Goal: Task Accomplishment & Management: Use online tool/utility

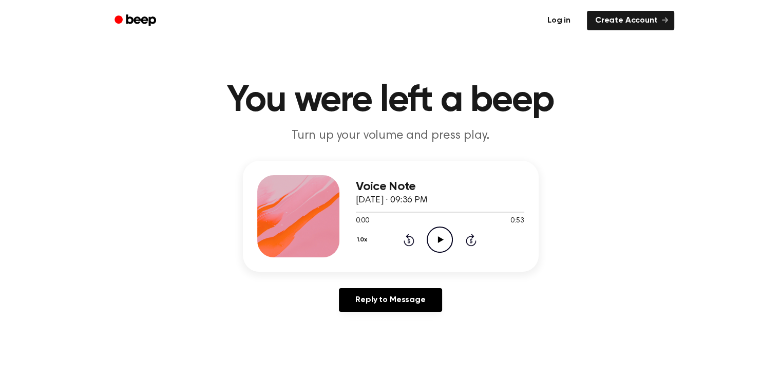
click at [560, 16] on link "Log in" at bounding box center [559, 21] width 44 height 24
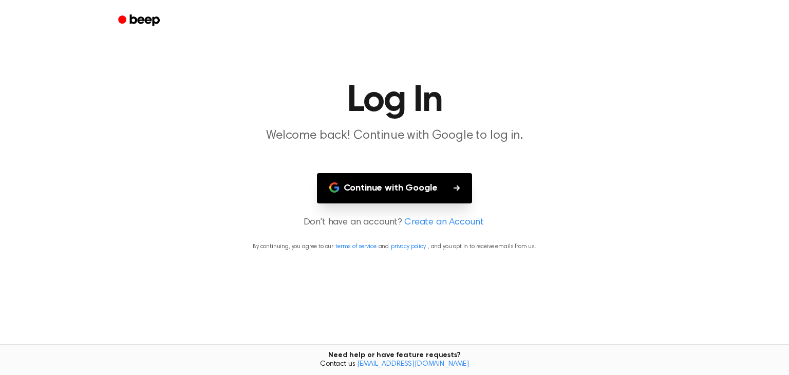
click at [392, 185] on button "Continue with Google" at bounding box center [395, 188] width 156 height 30
click at [399, 185] on button "Continue with Google" at bounding box center [395, 188] width 156 height 30
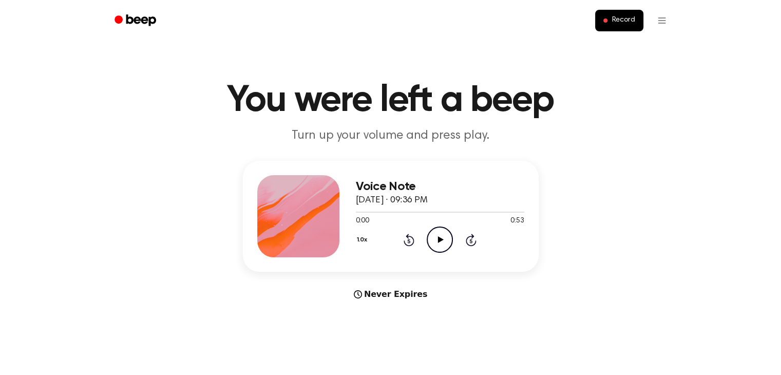
click at [501, 257] on div "Voice Note October 2, 2025 · 09:36 PM 0:00 0:53 Your browser does not support t…" at bounding box center [440, 216] width 169 height 82
click at [624, 20] on span "Record" at bounding box center [623, 20] width 23 height 9
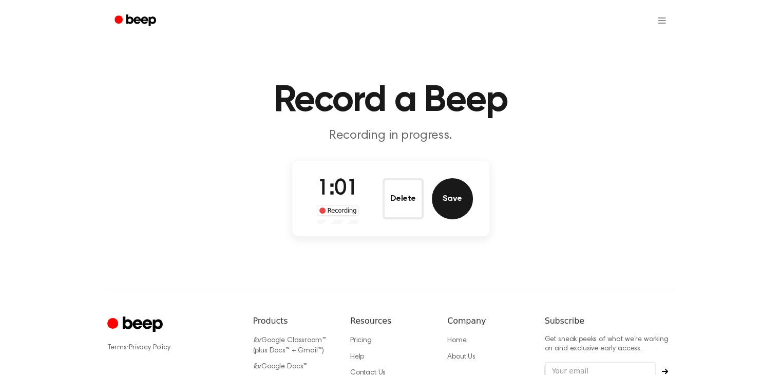
click at [451, 199] on button "Save" at bounding box center [452, 198] width 41 height 41
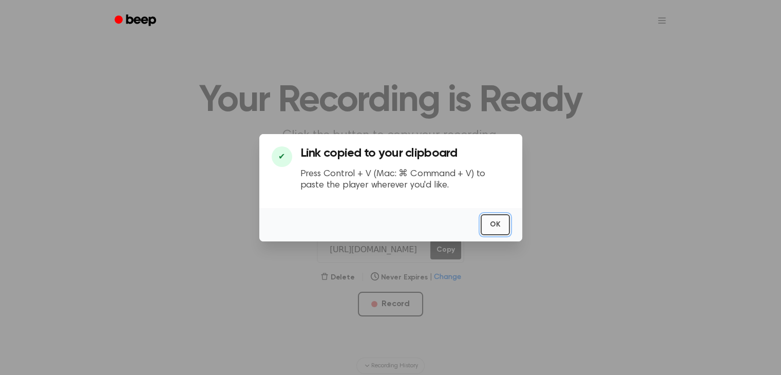
click at [495, 222] on button "OK" at bounding box center [495, 224] width 29 height 21
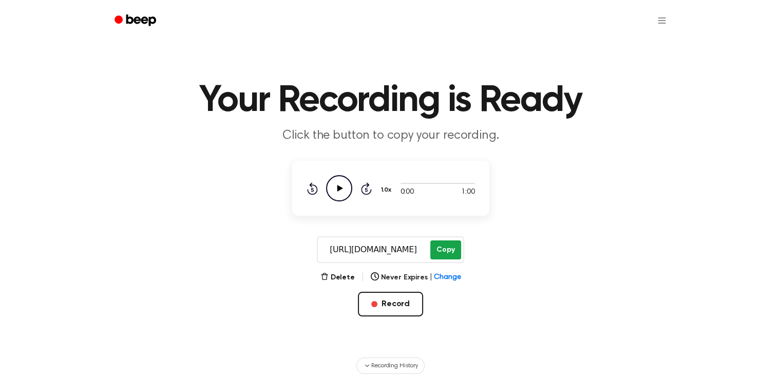
click at [443, 249] on button "Copy" at bounding box center [446, 249] width 30 height 19
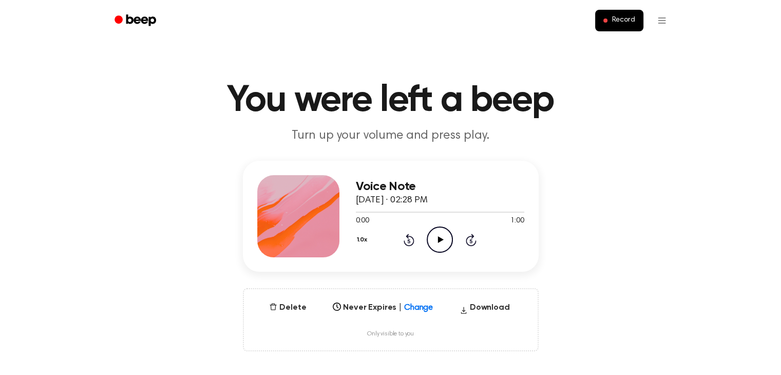
click at [440, 239] on icon at bounding box center [441, 239] width 6 height 7
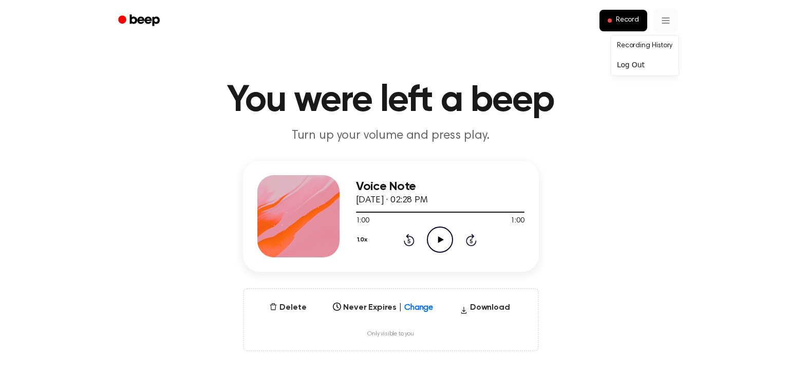
click at [649, 44] on link "Recording History" at bounding box center [645, 46] width 64 height 17
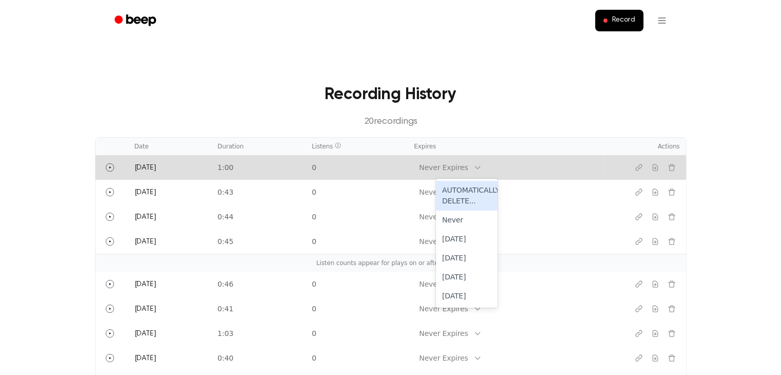
click at [468, 167] on div "Never Expires" at bounding box center [443, 167] width 49 height 11
click at [359, 168] on td "0" at bounding box center [357, 167] width 102 height 25
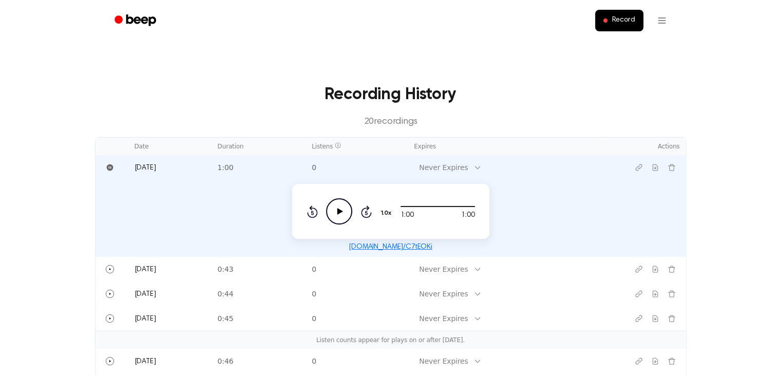
click at [506, 110] on div "Recording History 20 recording s" at bounding box center [391, 105] width 592 height 47
click at [291, 119] on p "20 recording s" at bounding box center [390, 122] width 559 height 14
click at [276, 165] on td "1:00" at bounding box center [259, 167] width 95 height 25
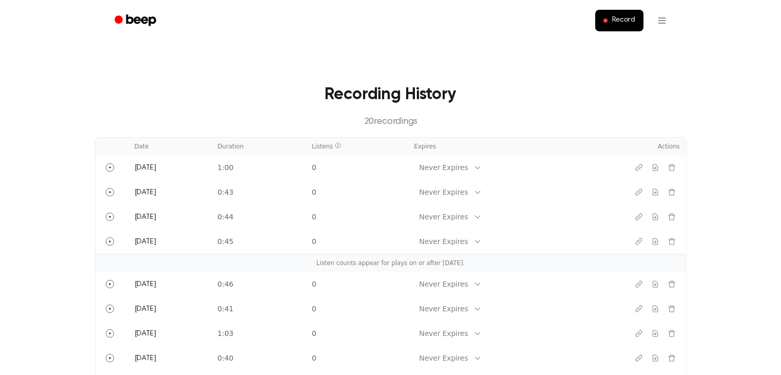
click at [265, 88] on h3 "Recording History" at bounding box center [390, 94] width 559 height 25
